Goal: Task Accomplishment & Management: Complete application form

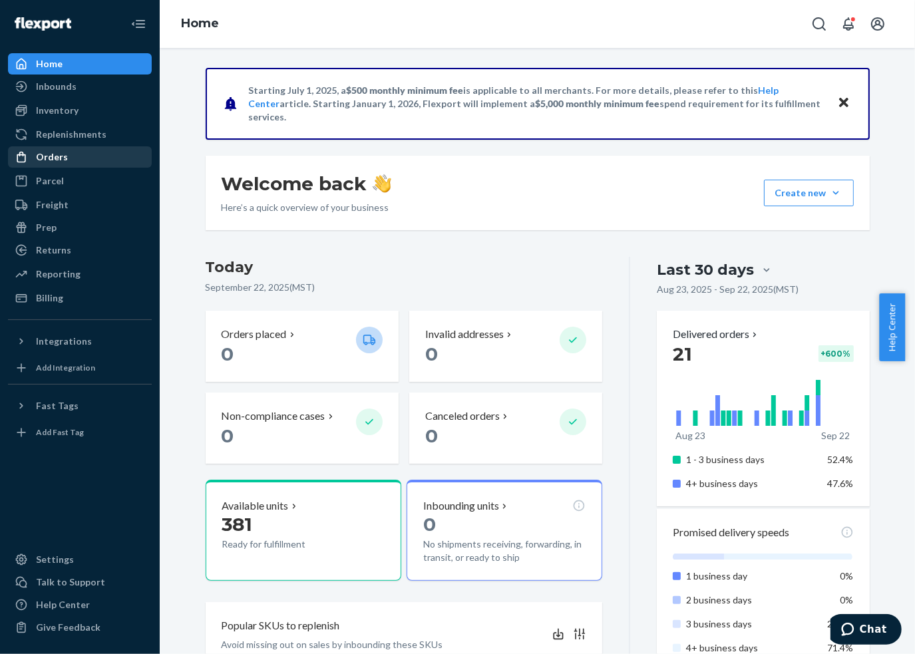
click at [54, 159] on div "Orders" at bounding box center [52, 156] width 32 height 13
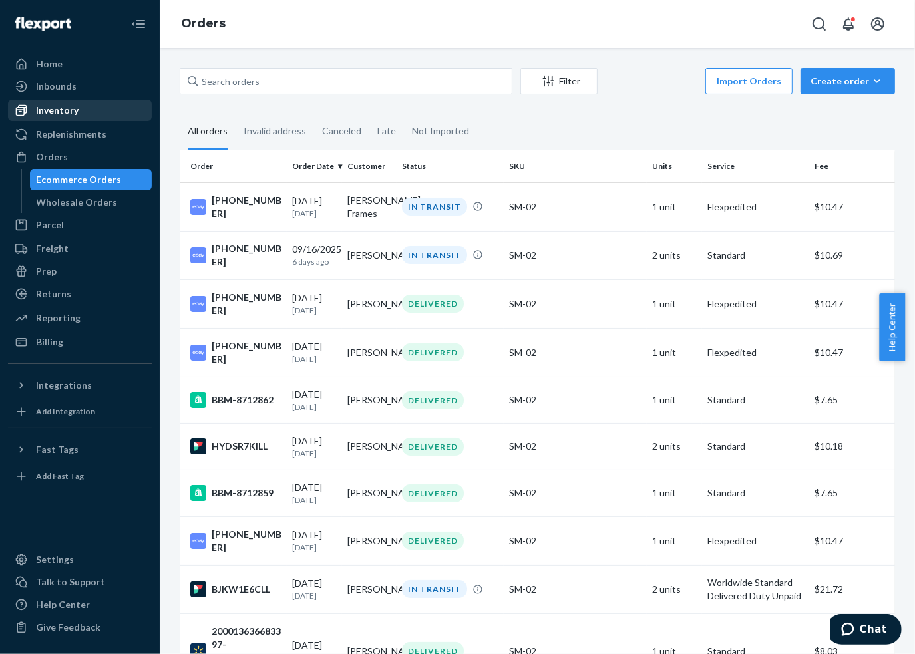
click at [55, 111] on div "Inventory" at bounding box center [57, 110] width 43 height 13
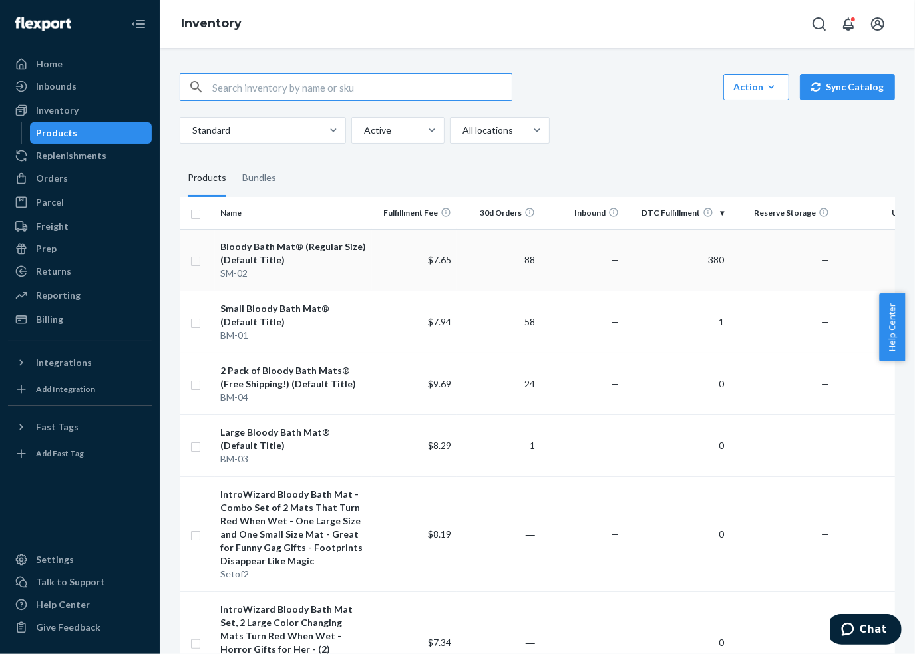
click at [278, 250] on div "Bloody Bath Mat® (Regular Size) (Default Title)" at bounding box center [293, 253] width 147 height 27
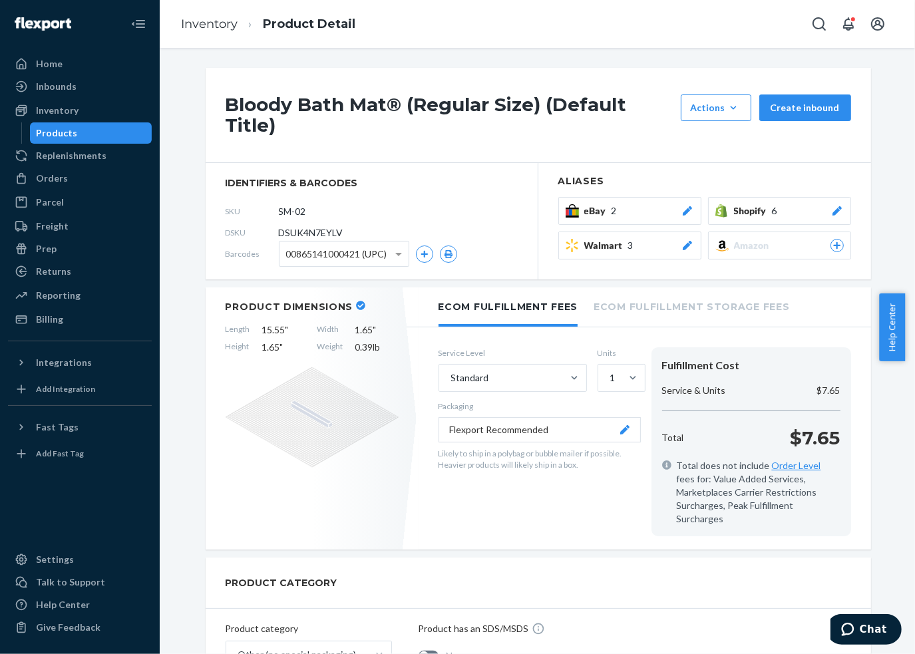
click at [760, 218] on button "Shopify 6" at bounding box center [779, 211] width 143 height 28
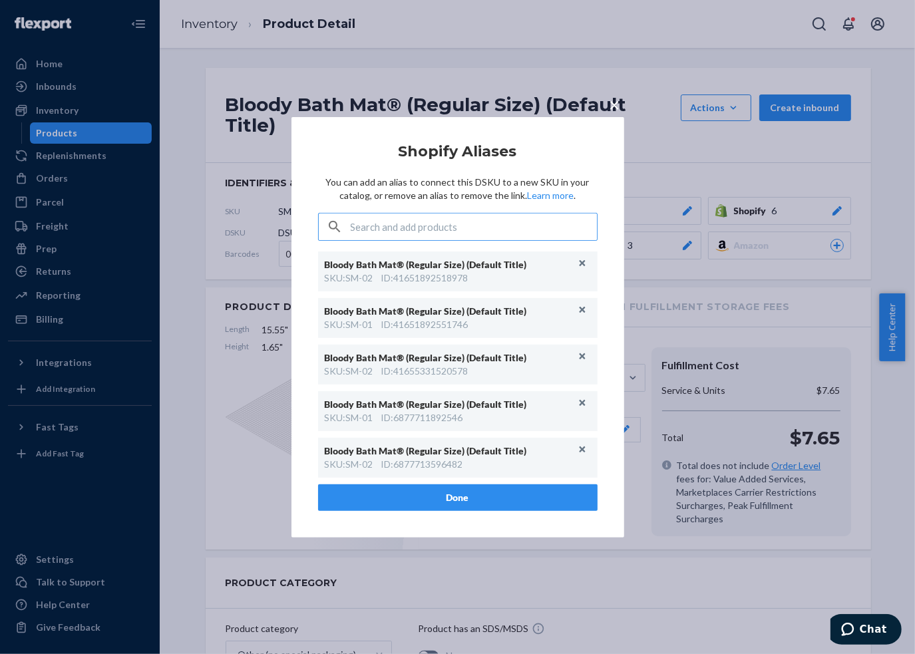
click at [610, 103] on span "×" at bounding box center [614, 103] width 11 height 23
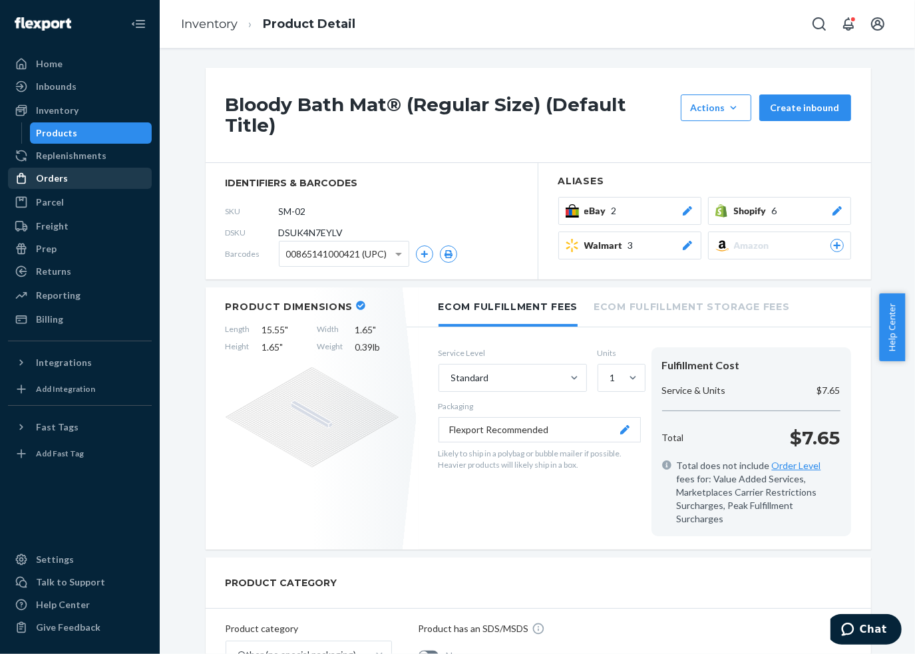
click at [56, 180] on div "Orders" at bounding box center [52, 178] width 32 height 13
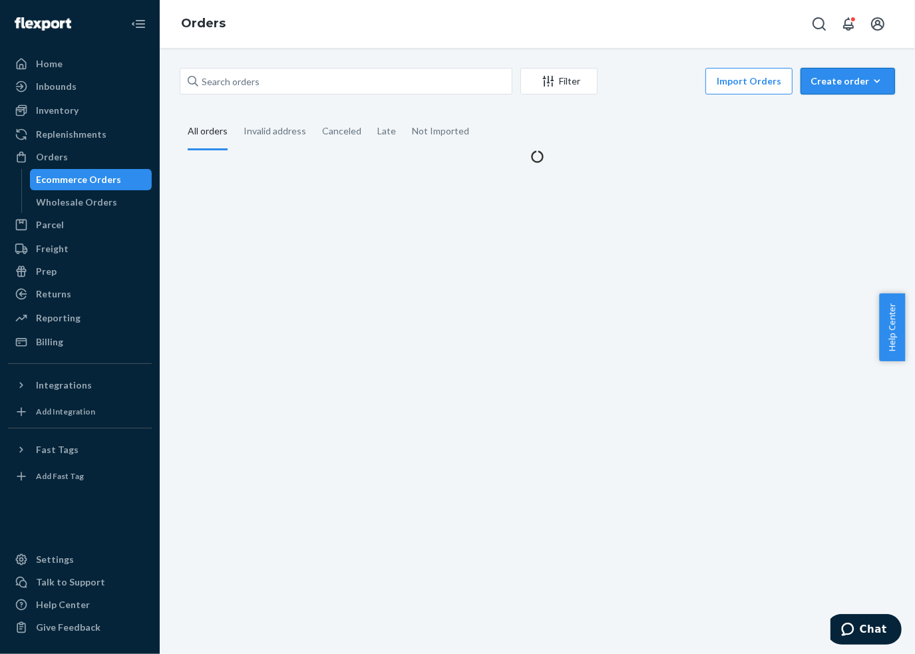
click at [836, 84] on div "Create order" at bounding box center [847, 81] width 75 height 13
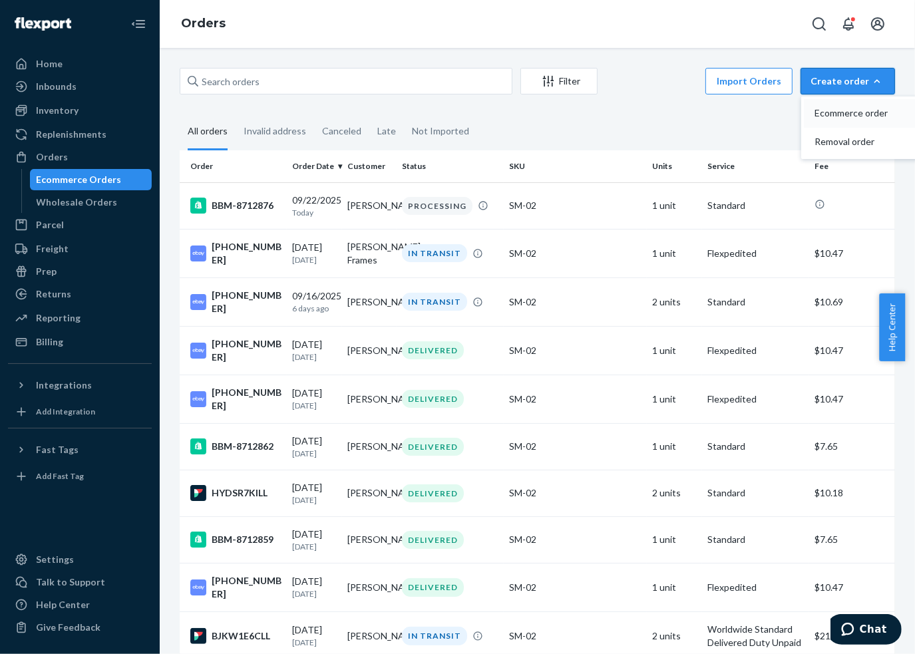
click at [836, 110] on span "Ecommerce order" at bounding box center [855, 112] width 82 height 9
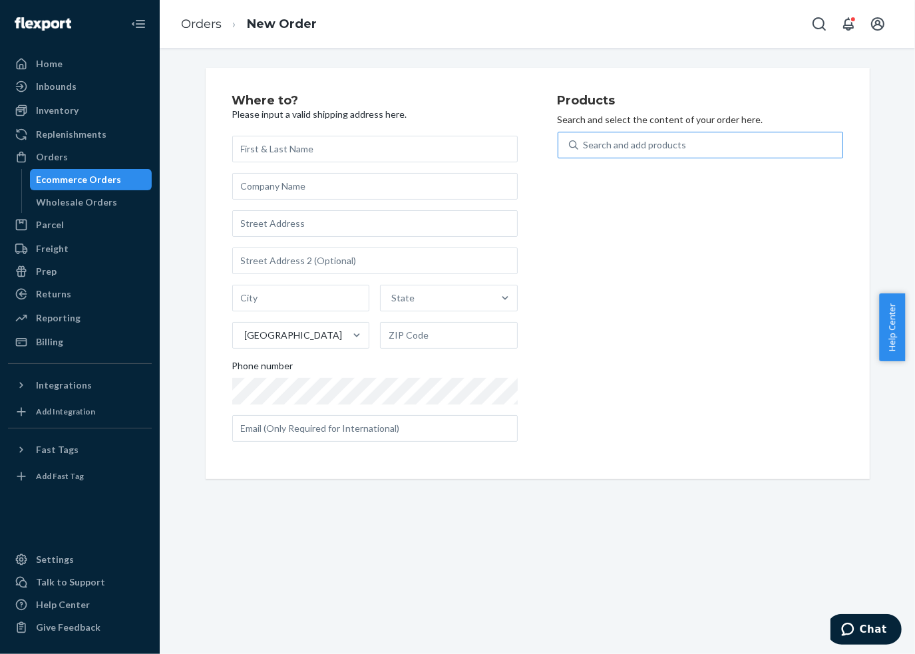
click at [696, 150] on div "Search and add products" at bounding box center [710, 145] width 264 height 24
click at [585, 150] on input "Search and add products" at bounding box center [583, 144] width 1 height 13
type input "sm"
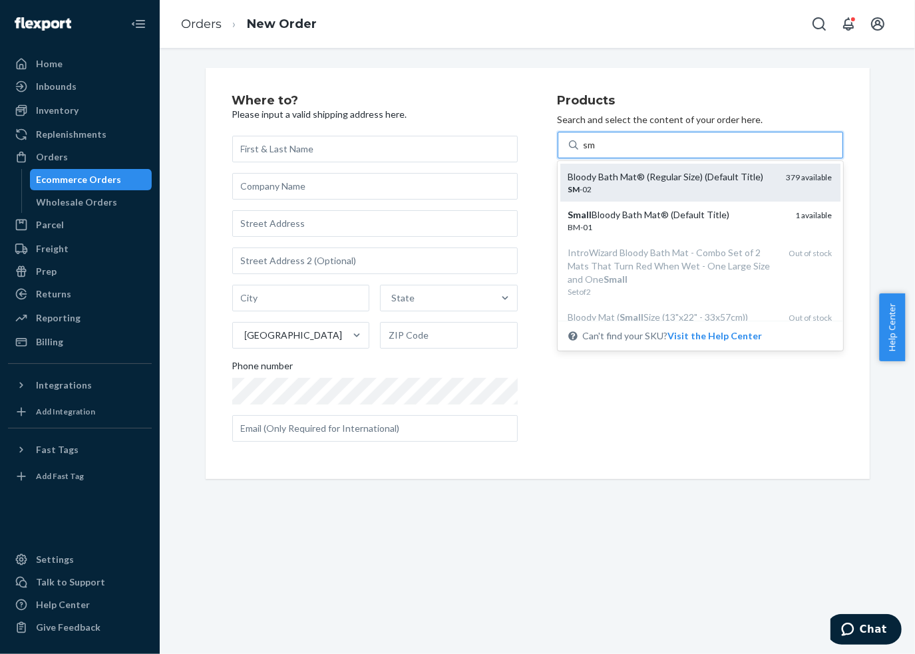
click at [698, 173] on div "Bloody Bath Mat® (Regular Size) (Default Title)" at bounding box center [672, 176] width 208 height 13
click at [597, 152] on input "sm" at bounding box center [589, 144] width 13 height 13
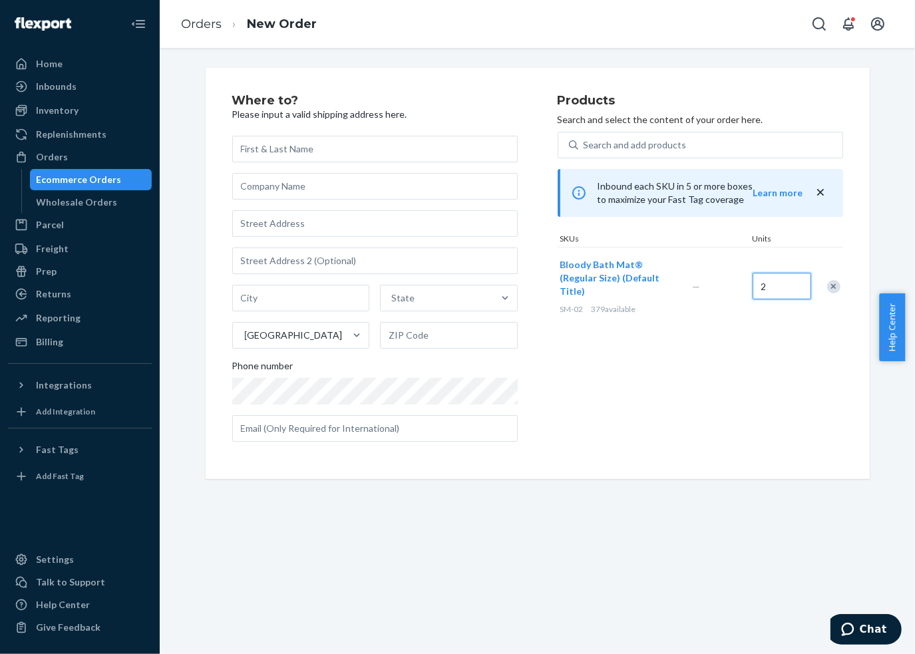
type input "2"
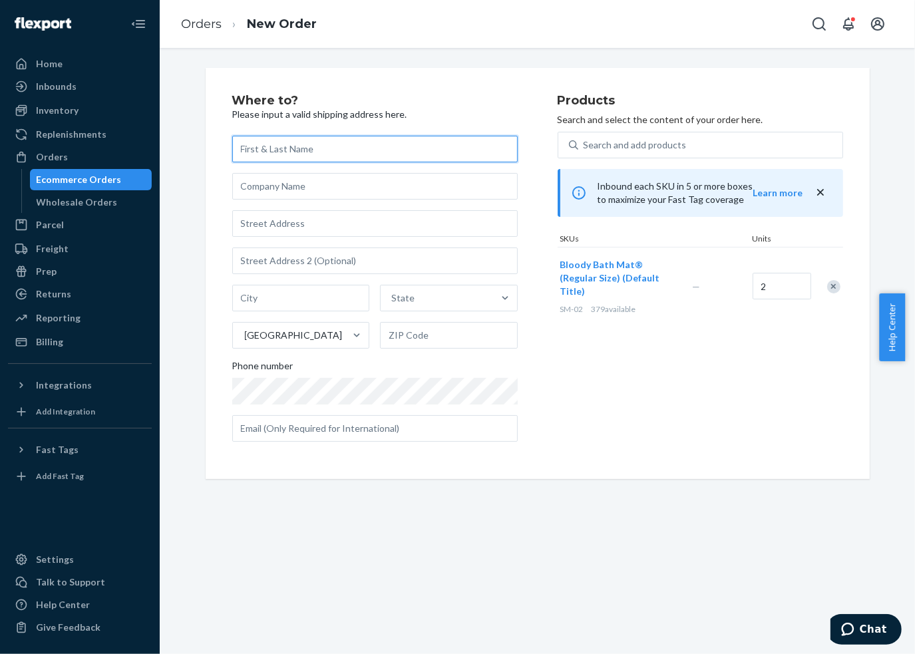
click at [333, 150] on input "text" at bounding box center [374, 149] width 285 height 27
paste input "[PERSON_NAME]"
type input "[PERSON_NAME]"
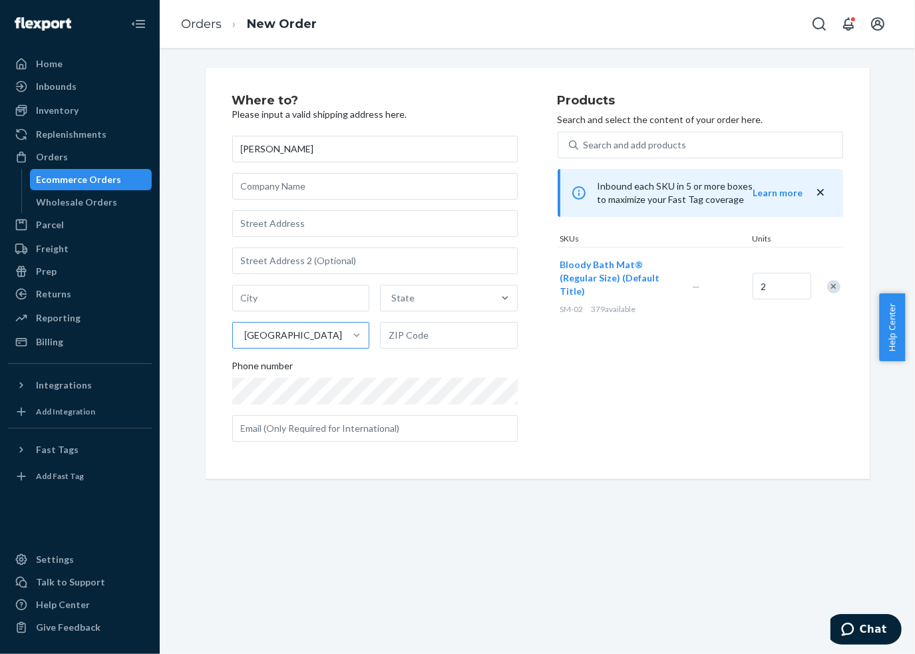
click at [339, 340] on div "[GEOGRAPHIC_DATA]" at bounding box center [289, 335] width 112 height 27
click at [245, 340] on input "[GEOGRAPHIC_DATA]" at bounding box center [244, 335] width 1 height 13
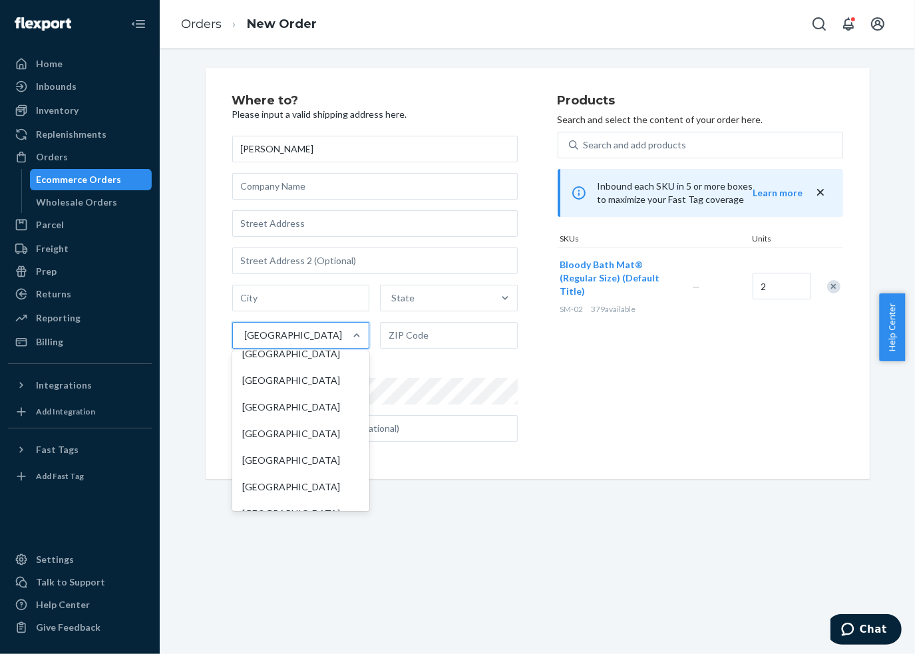
scroll to position [2129, 0]
click at [319, 447] on div "[GEOGRAPHIC_DATA]" at bounding box center [301, 433] width 132 height 27
click at [245, 342] on input "option [GEOGRAPHIC_DATA] focused, 82 of 241. 241 results available. Use Up and …" at bounding box center [244, 335] width 1 height 13
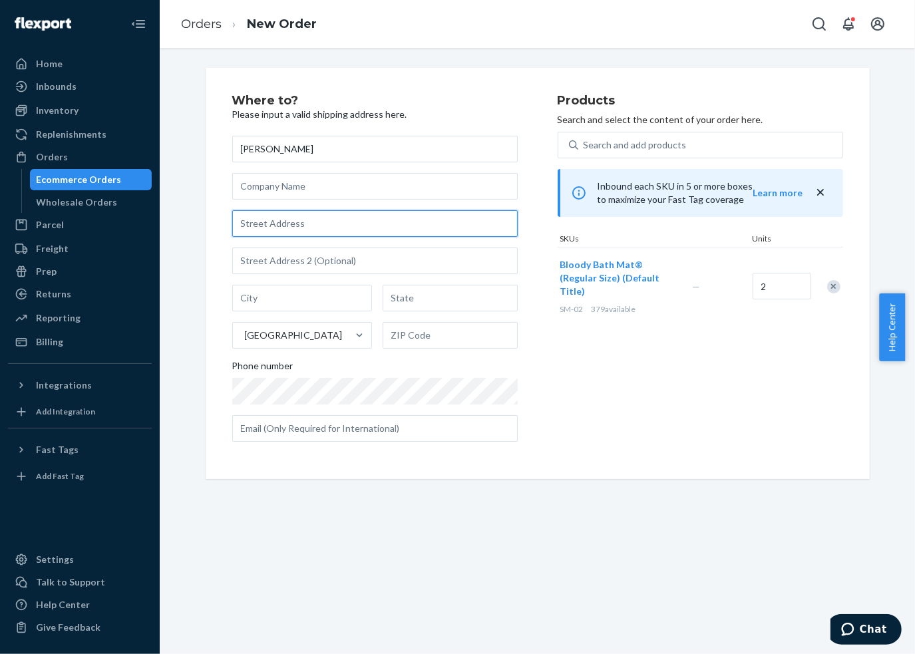
click at [319, 219] on input "text" at bounding box center [374, 223] width 285 height 27
paste input "[STREET_ADDRESS]"
type input "10 [GEOGRAPHIC_DATA]"
type input "Cotta - [GEOGRAPHIC_DATA]"
type input "01157"
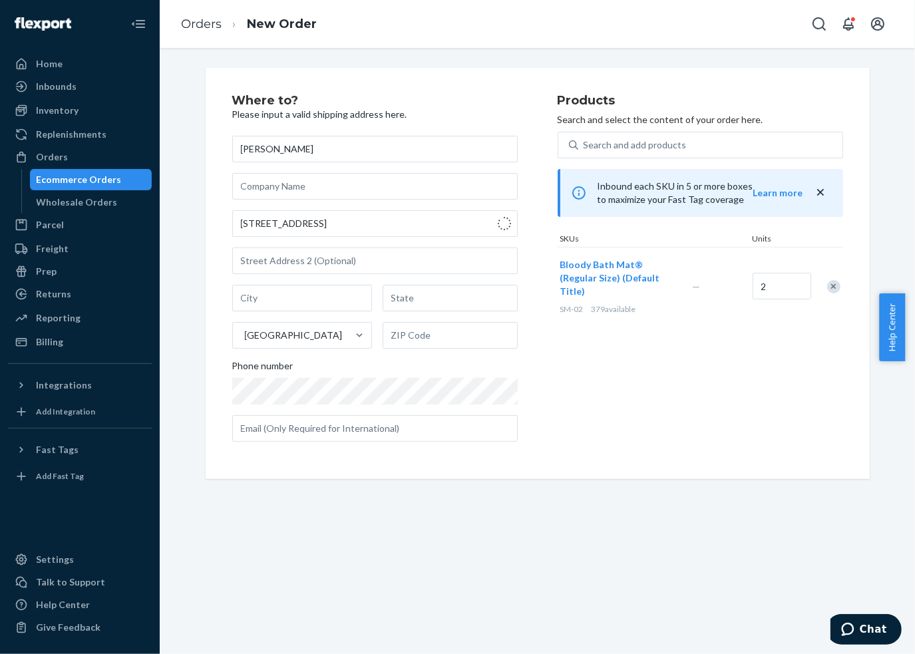
type input "SN"
click at [330, 430] on input "text" at bounding box center [374, 428] width 285 height 27
paste input "[EMAIL_ADDRESS][DOMAIN_NAME]"
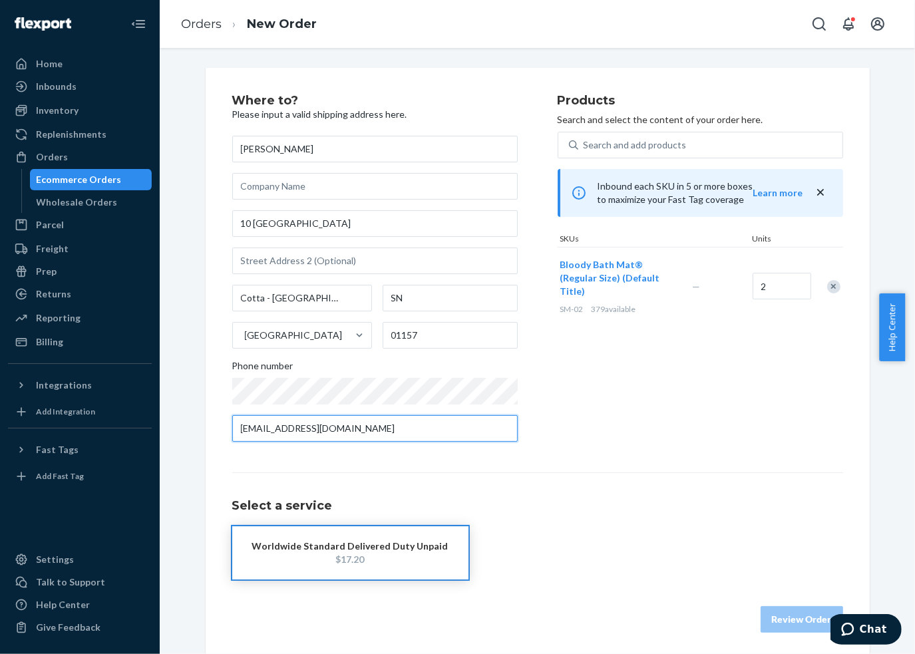
type input "[EMAIL_ADDRESS][DOMAIN_NAME]"
drag, startPoint x: 360, startPoint y: 548, endPoint x: 466, endPoint y: 528, distance: 107.7
click at [363, 546] on div "Worldwide Standard Delivered Duty Unpaid" at bounding box center [350, 546] width 196 height 13
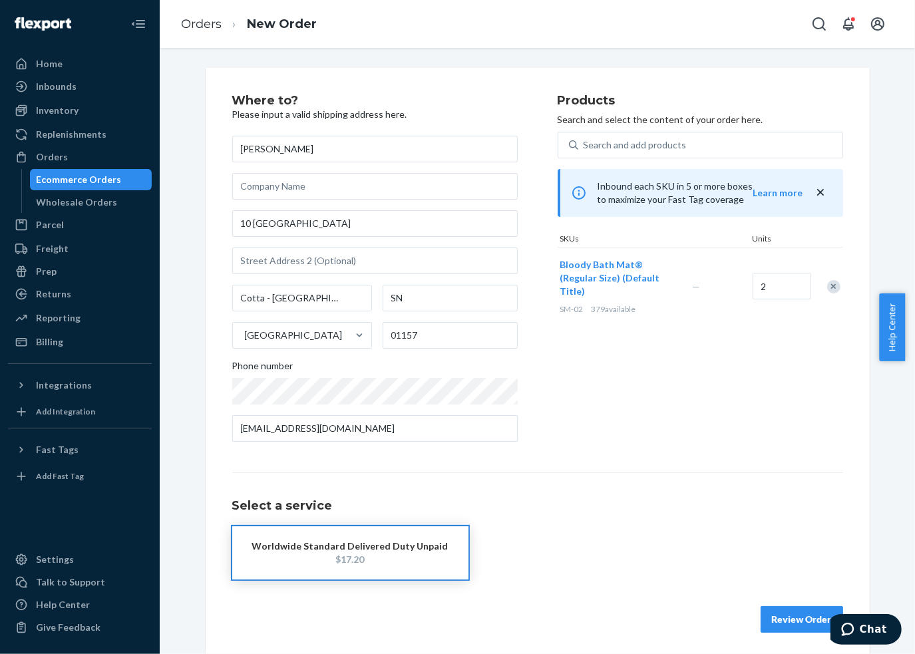
click at [805, 617] on button "Review Order" at bounding box center [801, 619] width 82 height 27
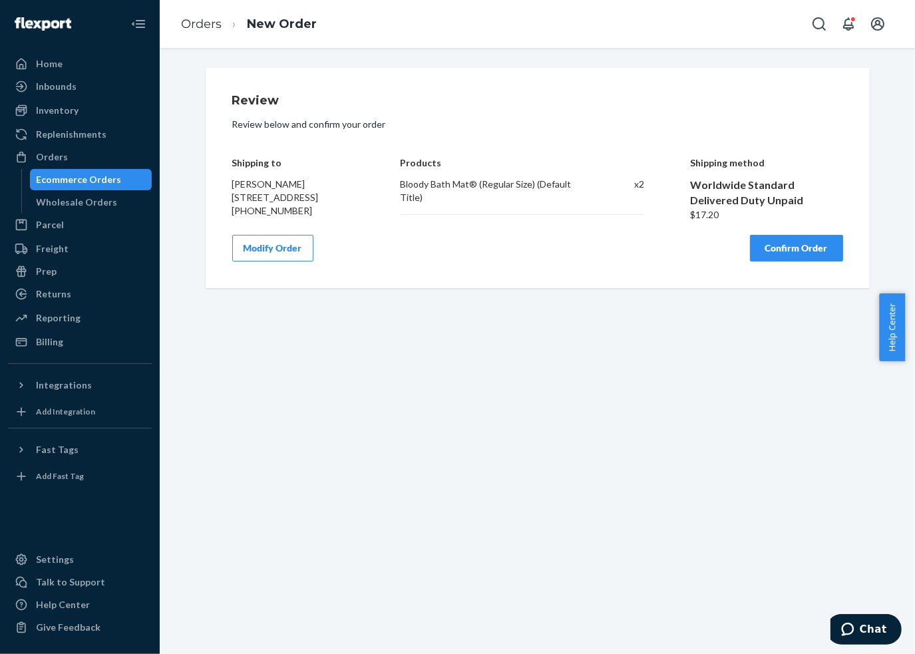
click at [764, 261] on button "Confirm Order" at bounding box center [796, 248] width 93 height 27
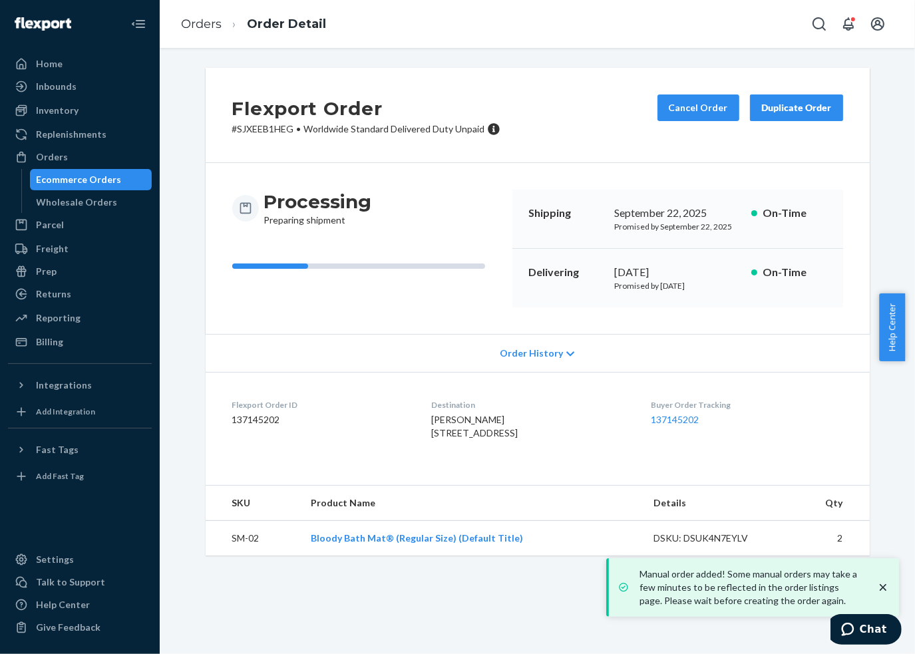
click at [782, 114] on div "Duplicate Order" at bounding box center [796, 107] width 71 height 13
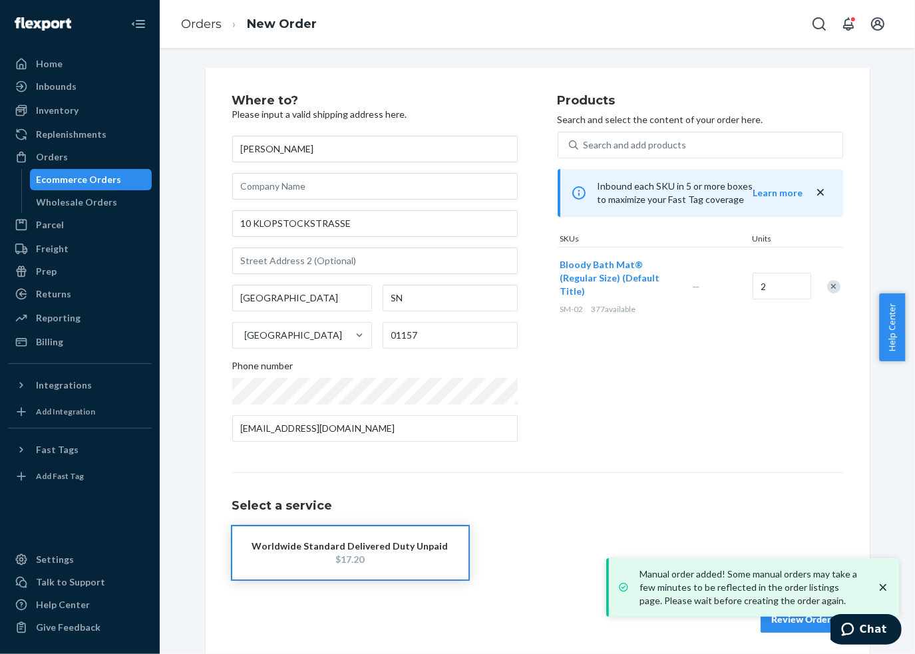
click at [270, 146] on input "[PERSON_NAME]" at bounding box center [374, 149] width 285 height 27
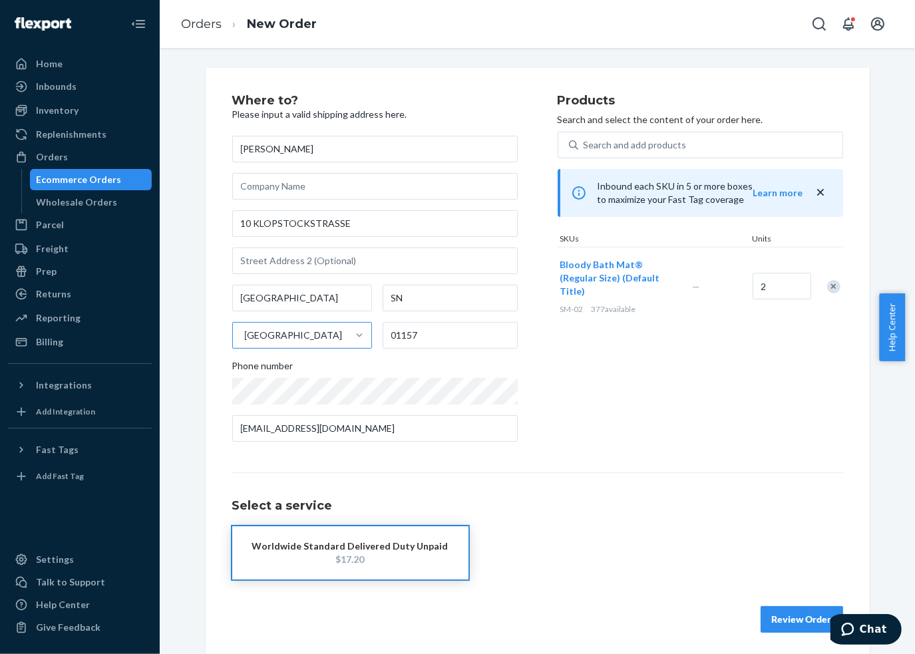
type input "[PERSON_NAME]"
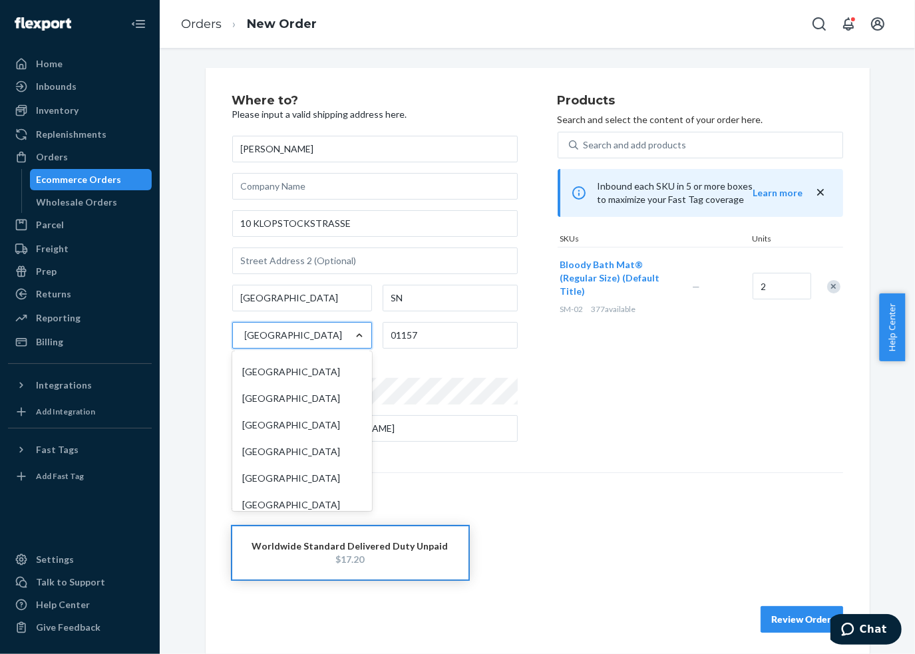
scroll to position [6118, 0]
click at [332, 464] on div "[GEOGRAPHIC_DATA]" at bounding box center [302, 476] width 134 height 27
click at [245, 342] on input "option [GEOGRAPHIC_DATA] focused, 228 of 241. 241 results available. Use Up and…" at bounding box center [244, 335] width 1 height 13
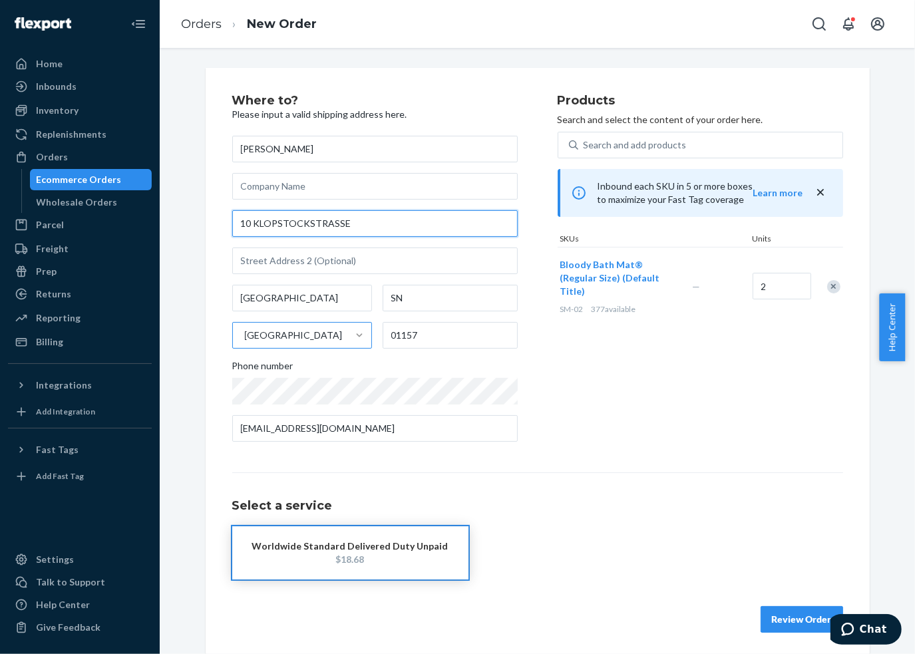
drag, startPoint x: 356, startPoint y: 226, endPoint x: 181, endPoint y: 214, distance: 175.4
click at [181, 214] on div "Where to? Please input a valid shipping address here. [PERSON_NAME] [STREET_ADD…" at bounding box center [537, 363] width 735 height 591
paste input "[STREET_ADDRESS]"
type input "[STREET_ADDRESS]"
type input "Lincoln"
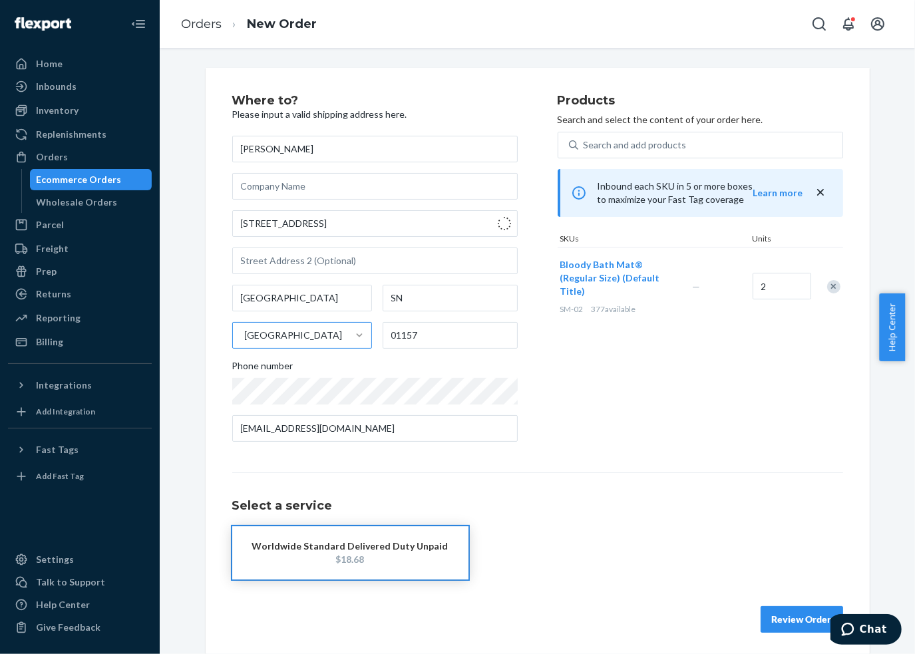
type input "[GEOGRAPHIC_DATA]"
type input "LN2"
drag, startPoint x: 387, startPoint y: 427, endPoint x: 194, endPoint y: 422, distance: 193.0
click at [196, 424] on div "Where to? Please input a valid shipping address here. [PERSON_NAME] [STREET_ADD…" at bounding box center [538, 363] width 684 height 591
paste input "polando666s666"
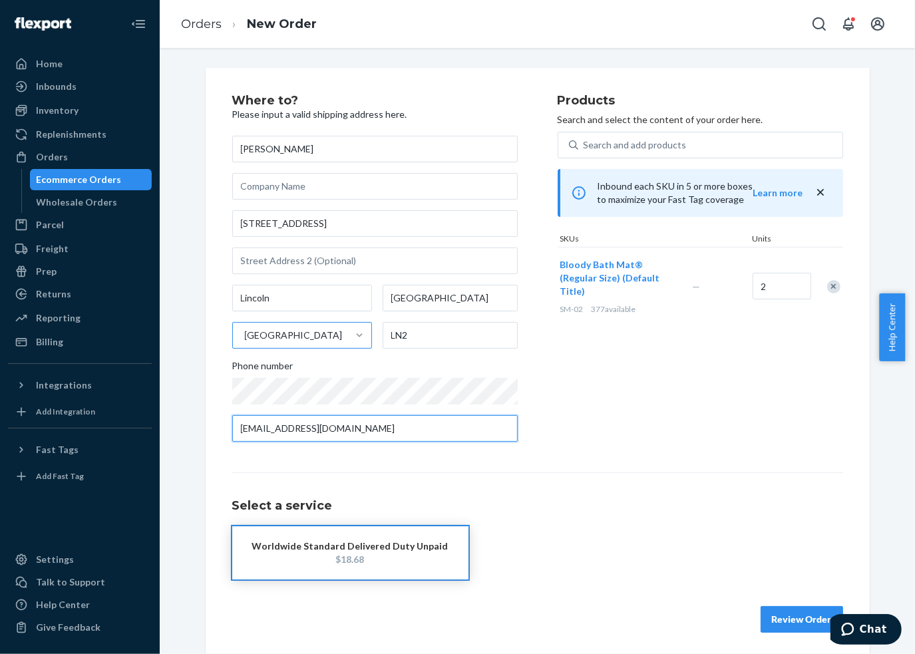
type input "[EMAIL_ADDRESS][DOMAIN_NAME]"
click at [687, 430] on div "Products Search and select the content of your order here. Search and add produ…" at bounding box center [700, 273] width 285 height 358
click at [408, 564] on div "$18.68" at bounding box center [350, 559] width 196 height 13
click at [763, 622] on button "Review Order" at bounding box center [801, 619] width 82 height 27
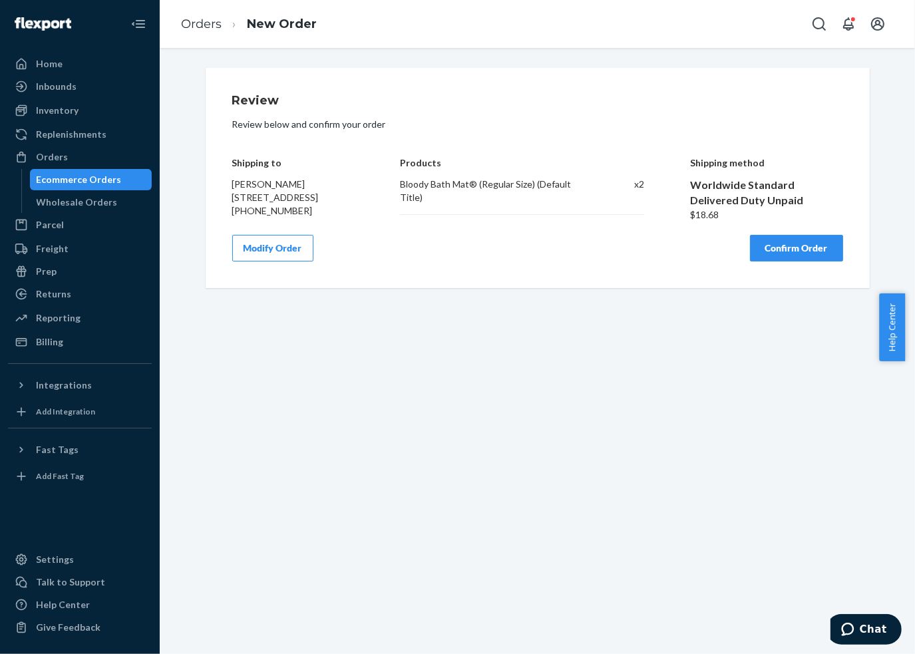
click at [786, 255] on button "Confirm Order" at bounding box center [796, 248] width 93 height 27
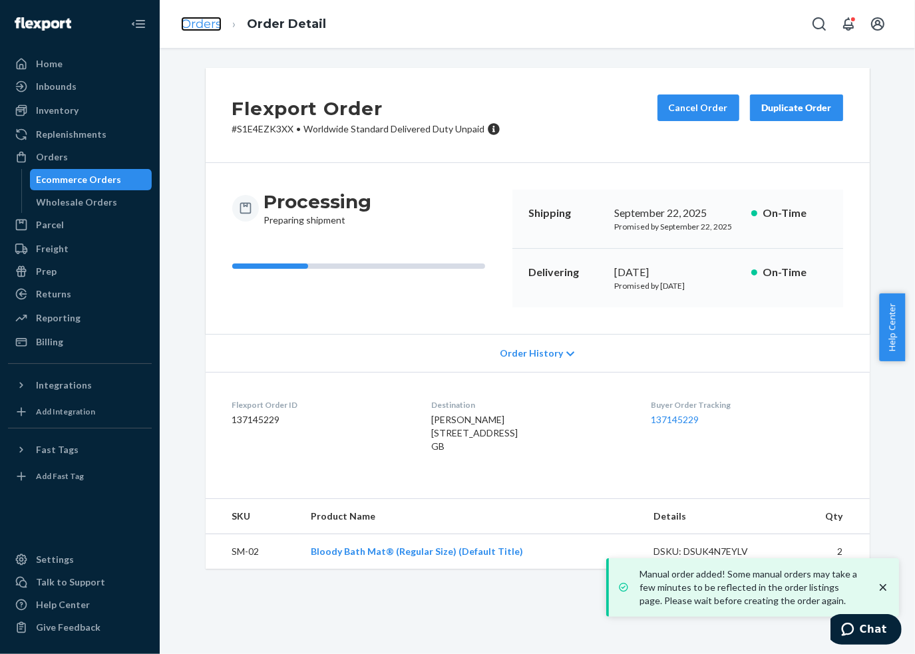
click at [206, 26] on link "Orders" at bounding box center [201, 24] width 41 height 15
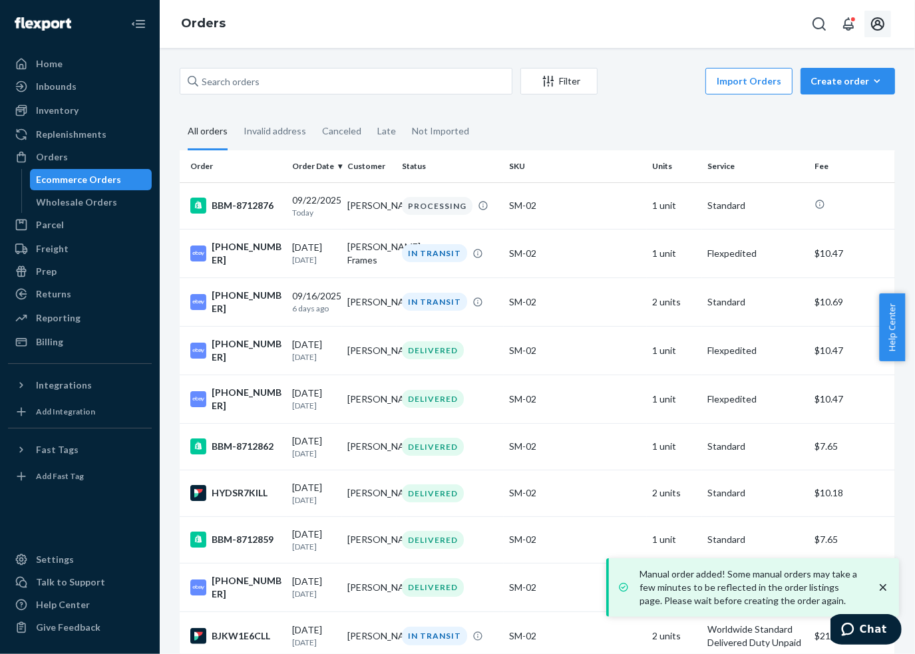
click at [870, 23] on icon "Open account menu" at bounding box center [878, 24] width 16 height 16
click at [667, 41] on div "Log out" at bounding box center [651, 33] width 32 height 13
